Goal: Task Accomplishment & Management: Manage account settings

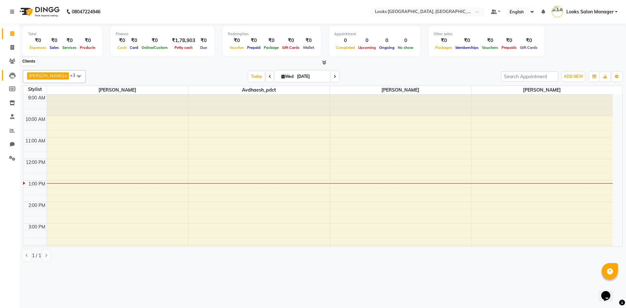
scroll to position [11, 0]
click at [19, 158] on li "Settings" at bounding box center [10, 158] width 20 height 14
click at [8, 160] on span at bounding box center [12, 158] width 11 height 7
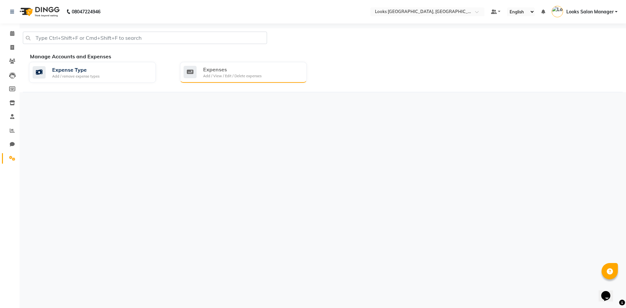
click at [223, 70] on div "Expenses" at bounding box center [232, 69] width 58 height 8
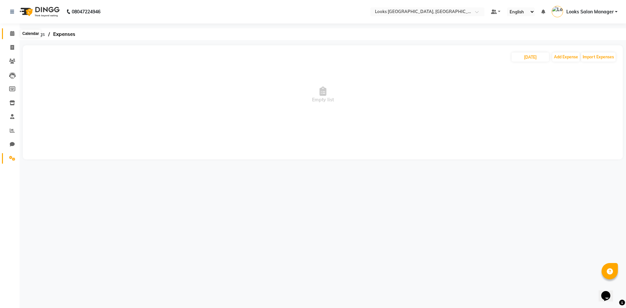
click at [13, 35] on icon at bounding box center [12, 33] width 4 height 5
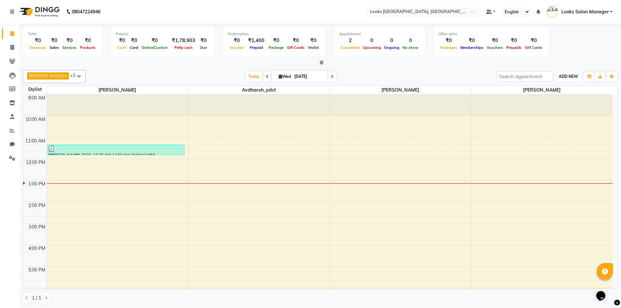
click at [569, 75] on span "ADD NEW" at bounding box center [567, 76] width 19 height 5
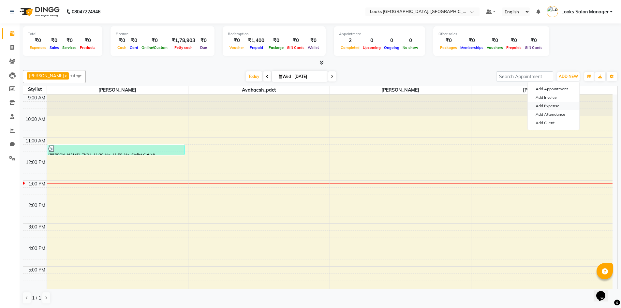
click at [545, 107] on link "Add Expense" at bounding box center [552, 106] width 51 height 8
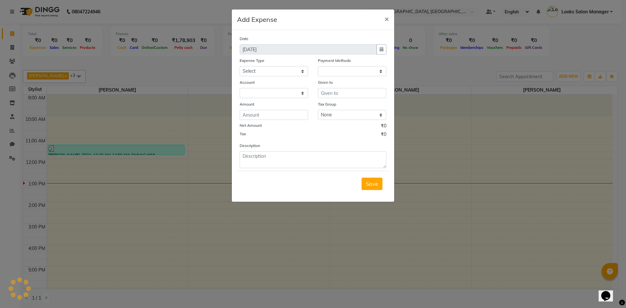
select select
select select "1"
select select "3277"
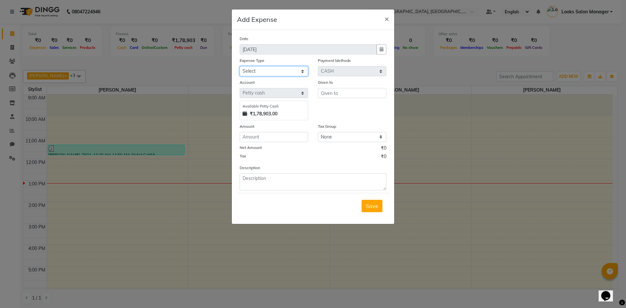
click at [258, 71] on select "Select Bank Deposit Blinkit Cash Handover CLIENT Client ordered food Client Ref…" at bounding box center [273, 71] width 68 height 10
select select "24076"
click at [239, 66] on select "Select Bank Deposit Blinkit Cash Handover CLIENT Client ordered food Client Ref…" at bounding box center [273, 71] width 68 height 10
click at [351, 95] on input "text" at bounding box center [352, 93] width 68 height 10
click at [339, 105] on ngb-highlight "Ga nesh" at bounding box center [335, 107] width 19 height 7
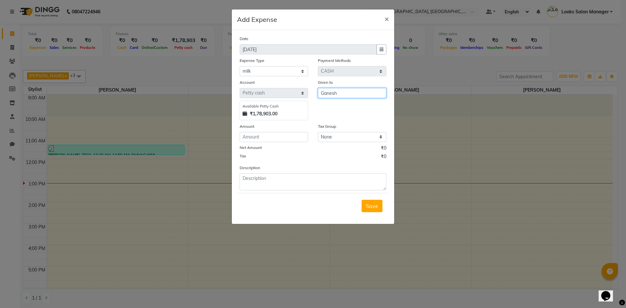
type input "Ganesh"
click at [265, 140] on input "number" at bounding box center [273, 137] width 68 height 10
type input "56"
type textarea ","
type textarea "MILK"
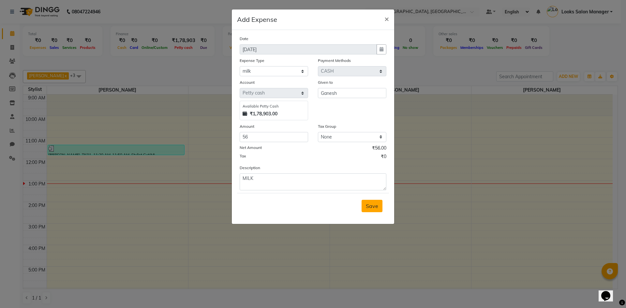
click at [362, 205] on button "Save" at bounding box center [371, 206] width 21 height 12
